Goal: Task Accomplishment & Management: Manage account settings

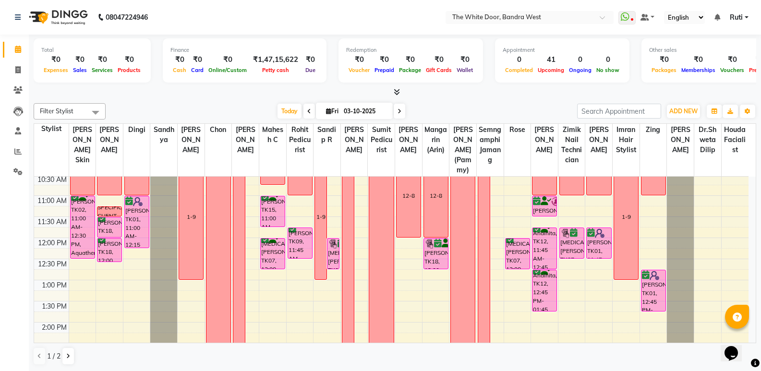
scroll to position [48, 0]
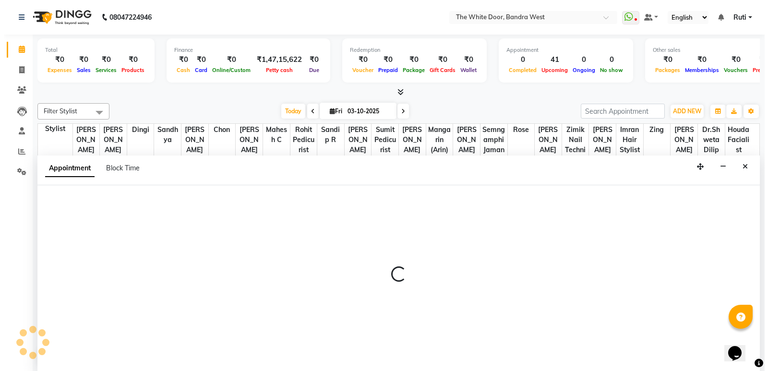
scroll to position [0, 0]
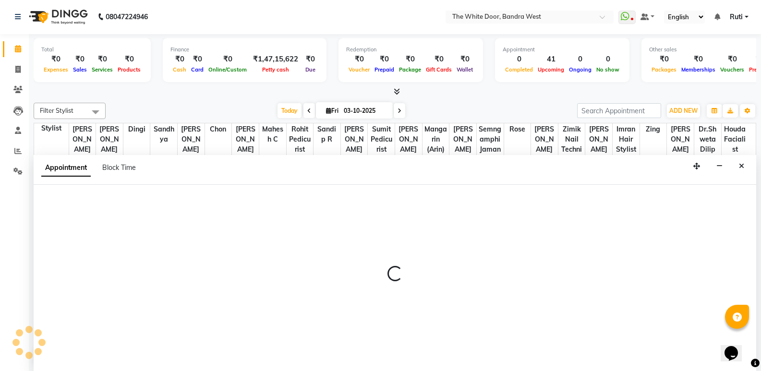
select select "57439"
select select "780"
select select "tentative"
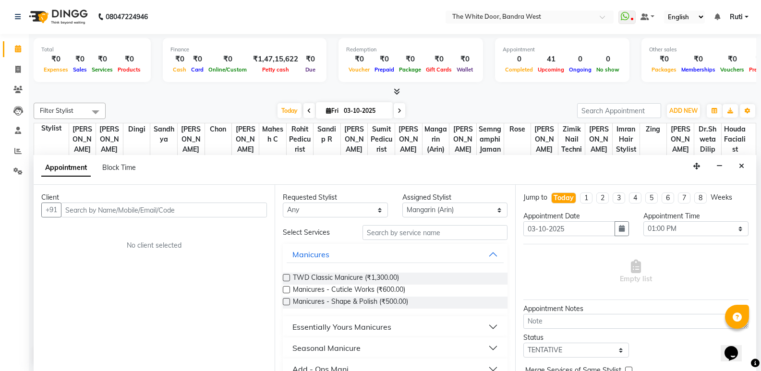
click at [187, 209] on input "text" at bounding box center [164, 210] width 206 height 15
click at [112, 210] on input "33 6 66 72 47 94" at bounding box center [144, 210] width 166 height 15
click at [112, 210] on input "33666724794" at bounding box center [144, 210] width 166 height 15
type input "33666724794"
click at [257, 210] on span "Add Client" at bounding box center [247, 210] width 32 height 9
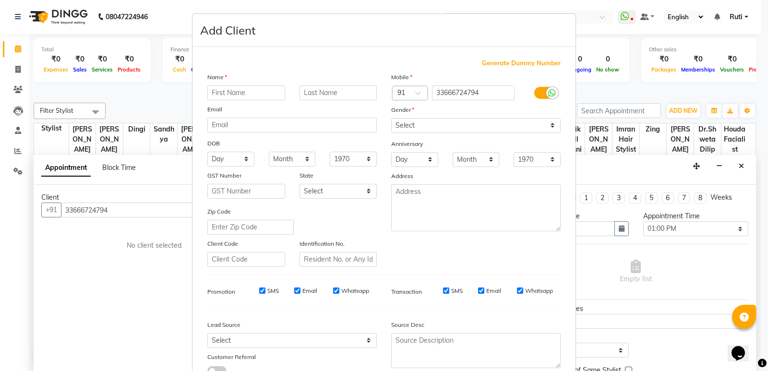
click at [267, 94] on input "text" at bounding box center [246, 92] width 78 height 15
type input "[PERSON_NAME]"
type input "."
click at [440, 125] on select "Select [DEMOGRAPHIC_DATA] [DEMOGRAPHIC_DATA] Other Prefer Not To Say" at bounding box center [476, 125] width 170 height 15
select select "[DEMOGRAPHIC_DATA]"
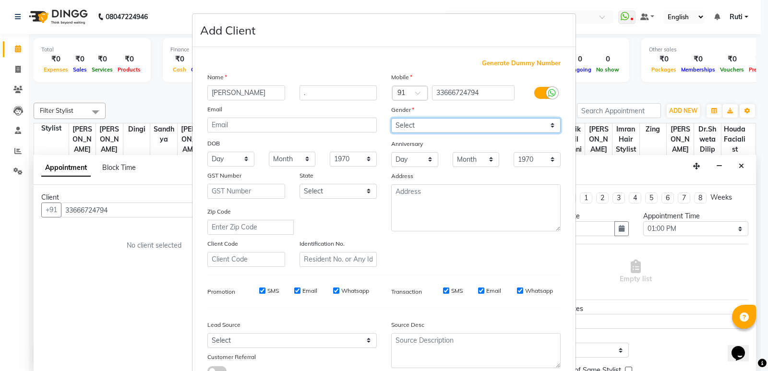
click at [391, 118] on select "Select [DEMOGRAPHIC_DATA] [DEMOGRAPHIC_DATA] Other Prefer Not To Say" at bounding box center [476, 125] width 170 height 15
click at [443, 301] on div "Generate Dummy Number Name [PERSON_NAME] . Email DOB Day 01 02 03 04 05 06 07 0…" at bounding box center [384, 221] width 368 height 325
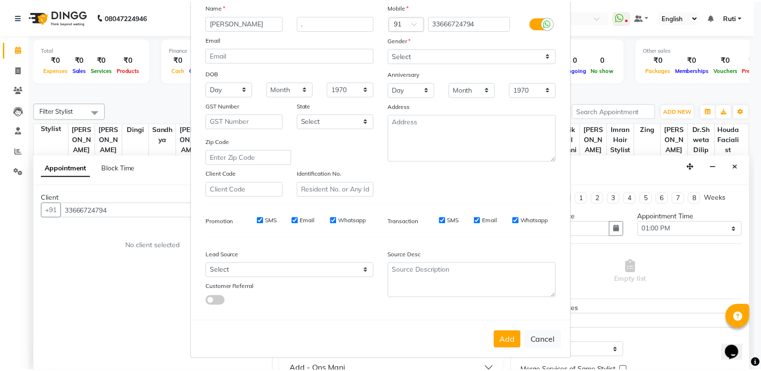
scroll to position [72, 0]
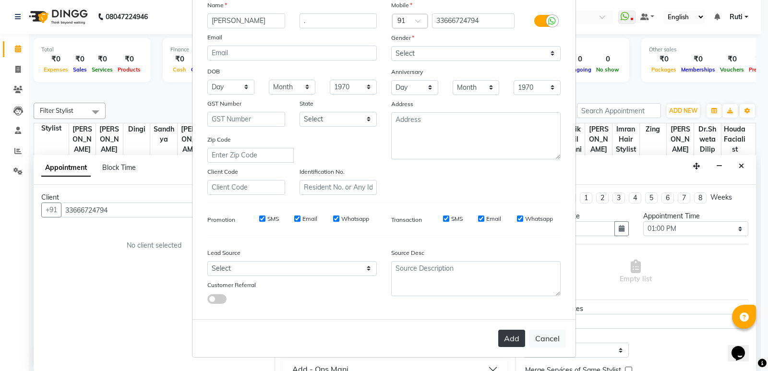
click at [504, 335] on button "Add" at bounding box center [511, 338] width 27 height 17
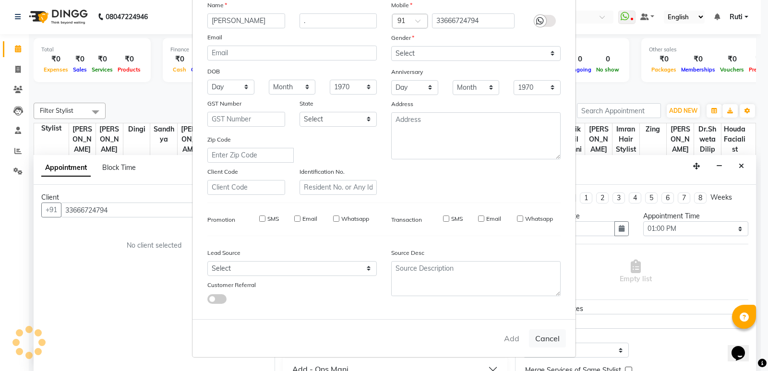
select select
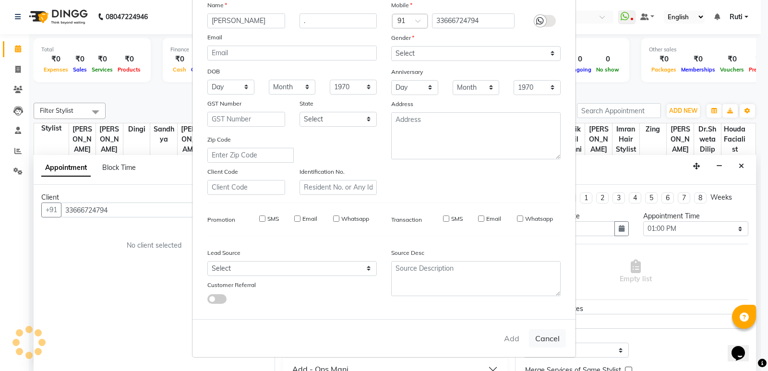
select select
checkbox input "false"
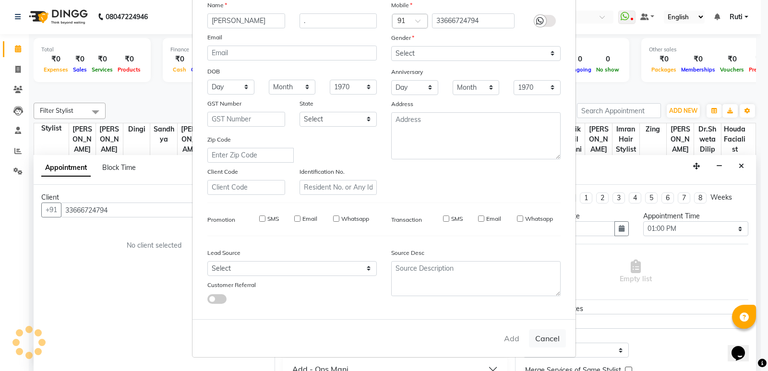
checkbox input "false"
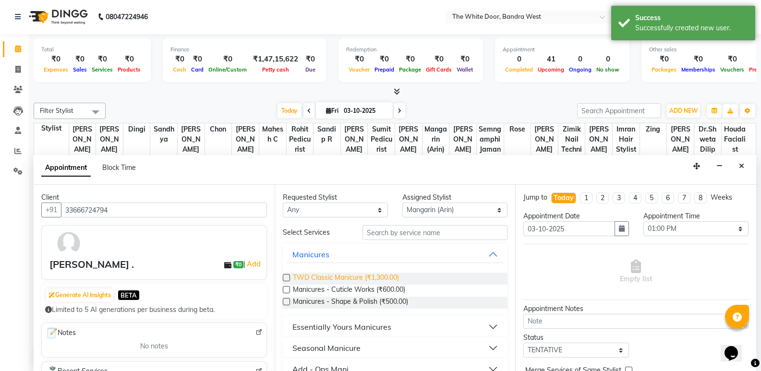
click at [341, 274] on span "TWD Classic Manicure (₹1,300.00)" at bounding box center [346, 279] width 106 height 12
checkbox input "false"
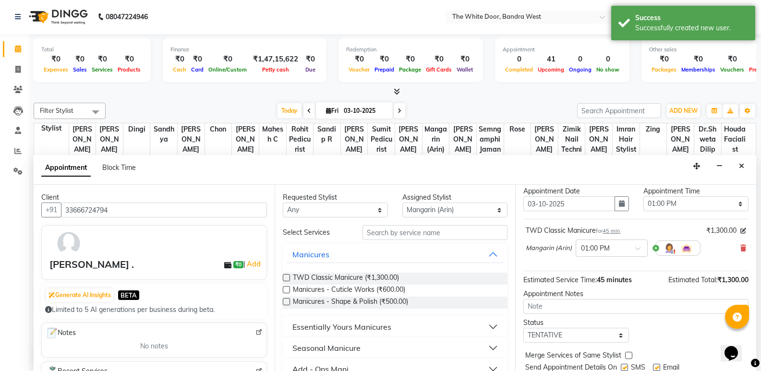
scroll to position [57, 0]
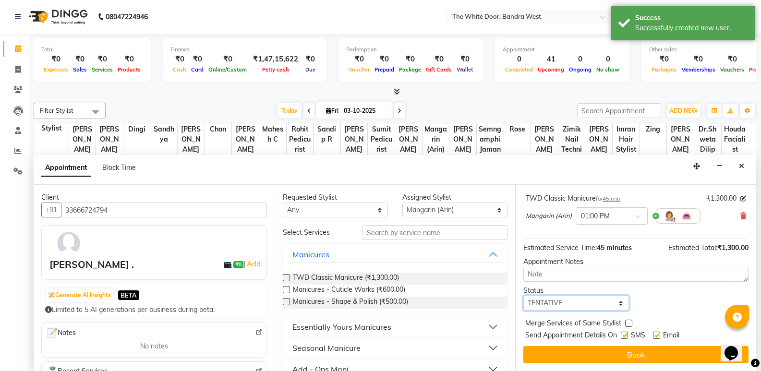
click at [578, 297] on select "Select TENTATIVE CONFIRM CHECK-IN UPCOMING" at bounding box center [575, 303] width 105 height 15
select select "confirm booking"
click at [523, 296] on select "Select TENTATIVE CONFIRM CHECK-IN UPCOMING" at bounding box center [575, 303] width 105 height 15
click at [689, 318] on div "Jump to [DATE] 1 2 3 4 5 6 7 8 Weeks Appointment Date [DATE] Appointment Time S…" at bounding box center [635, 278] width 241 height 186
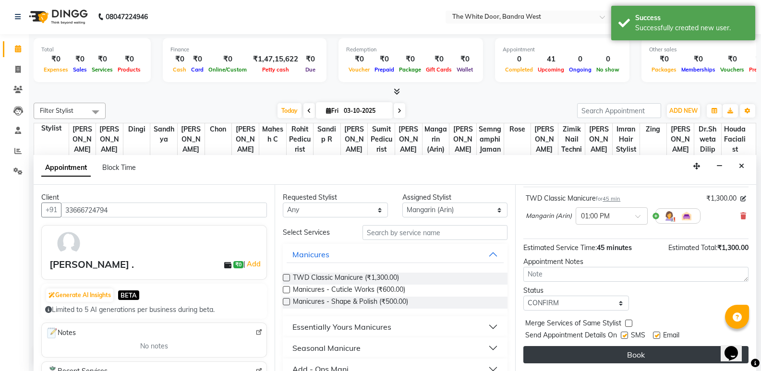
click at [634, 350] on button "Book" at bounding box center [635, 354] width 225 height 17
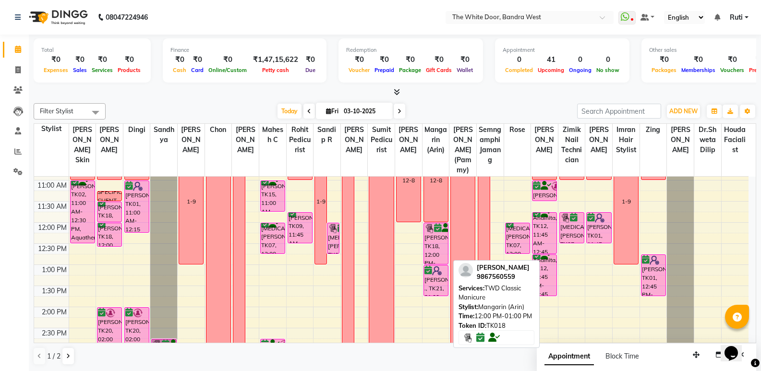
scroll to position [144, 0]
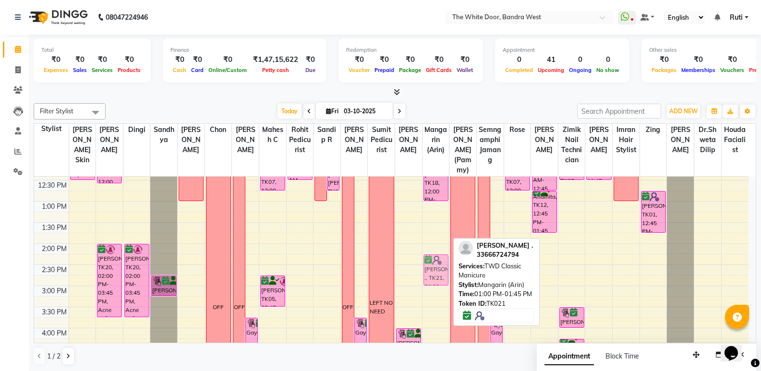
drag, startPoint x: 432, startPoint y: 224, endPoint x: 443, endPoint y: 279, distance: 55.3
click at [443, 279] on div "12-8 [PERSON_NAME], TK18, 12:00 PM-01:00 PM, TWD Classic Manicure [PERSON_NAME]…" at bounding box center [436, 307] width 27 height 549
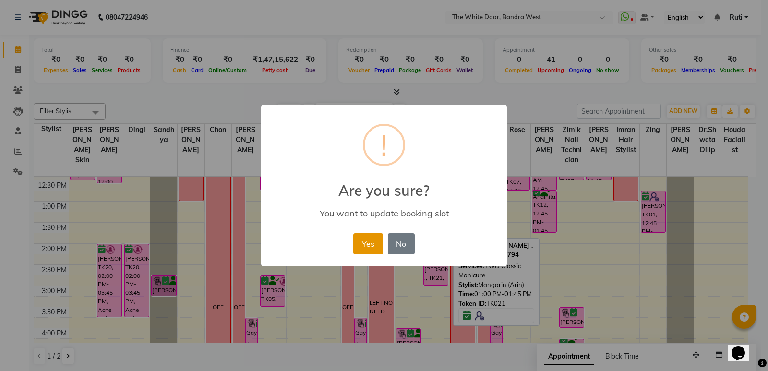
click at [380, 244] on button "Yes" at bounding box center [367, 243] width 29 height 21
